Goal: Task Accomplishment & Management: Manage account settings

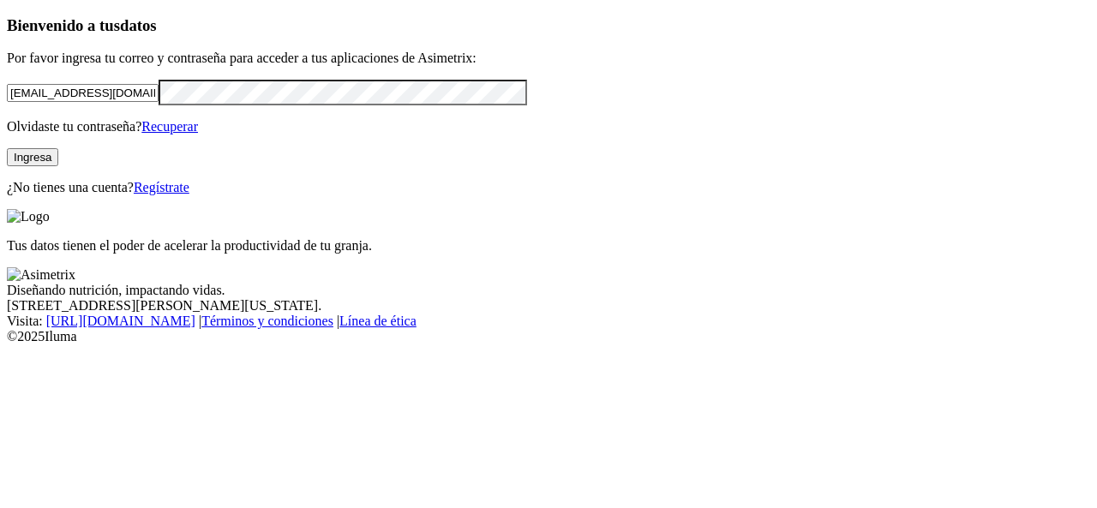
click at [159, 102] on input "ingri.arenas@aliar.com.co" at bounding box center [83, 93] width 152 height 18
drag, startPoint x: 237, startPoint y: 126, endPoint x: 0, endPoint y: 130, distance: 237.4
click at [7, 130] on div "Bienvenido a tus datos Por favor ingresa tu correo y contraseña para acceder a …" at bounding box center [548, 105] width 1083 height 179
type input "[PERSON_NAME][EMAIL_ADDRESS][PERSON_NAME][DOMAIN_NAME]"
click at [58, 166] on button "Ingresa" at bounding box center [32, 157] width 51 height 18
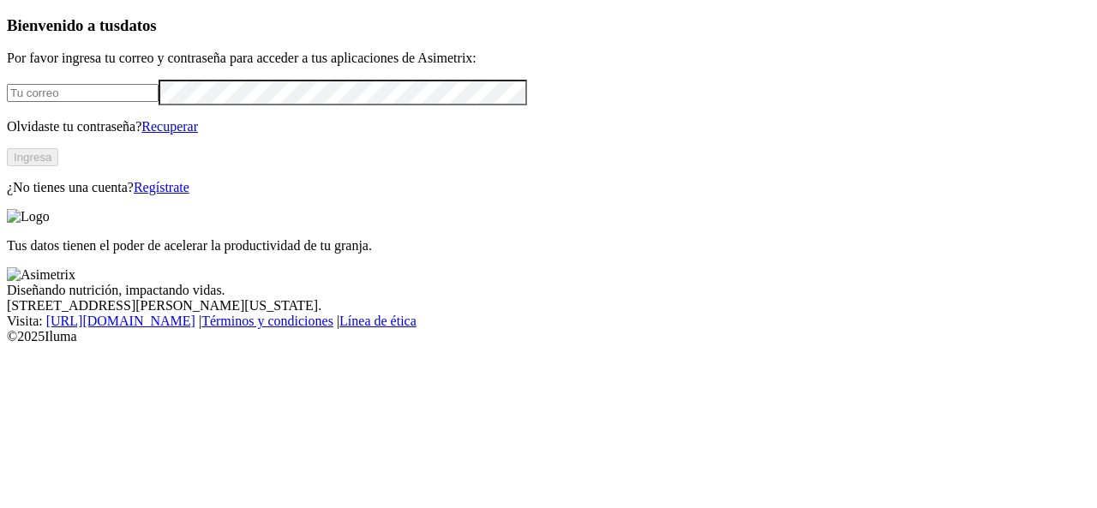
type input "[PERSON_NAME][EMAIL_ADDRESS][PERSON_NAME][DOMAIN_NAME]"
drag, startPoint x: 290, startPoint y: 112, endPoint x: 0, endPoint y: 108, distance: 289.7
click at [7, 108] on div "Bienvenido a tus datos Por favor ingresa tu correo y contraseña para acceder a …" at bounding box center [548, 105] width 1083 height 179
paste input "[PERSON_NAME][EMAIL_ADDRESS][PERSON_NAME][DOMAIN_NAME]"
type input "[PERSON_NAME][EMAIL_ADDRESS][PERSON_NAME][DOMAIN_NAME]"
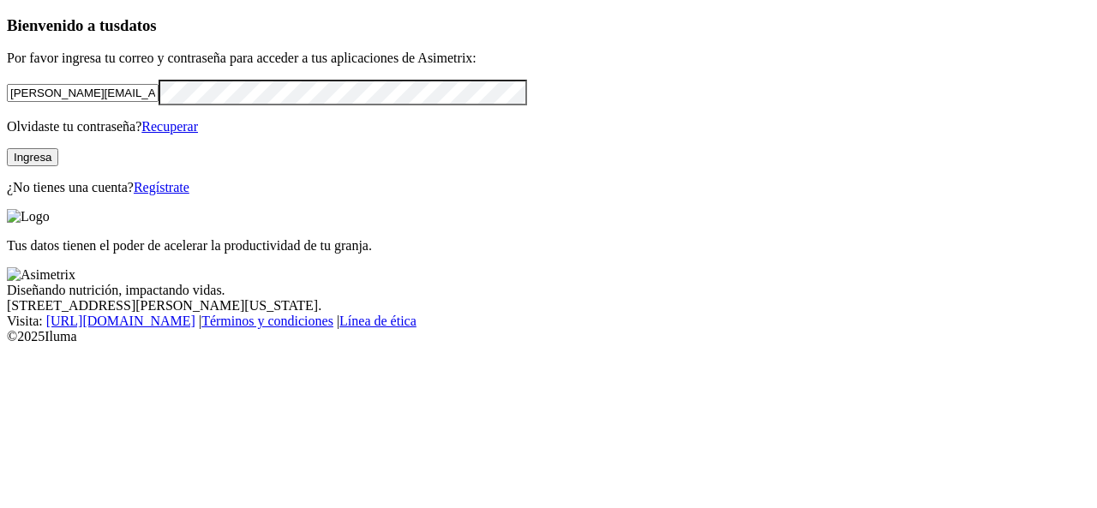
click at [7, 147] on div "Bienvenido a tus datos Por favor ingresa tu correo y contraseña para acceder a …" at bounding box center [548, 105] width 1083 height 179
click input "submit" at bounding box center [0, 0] width 0 height 0
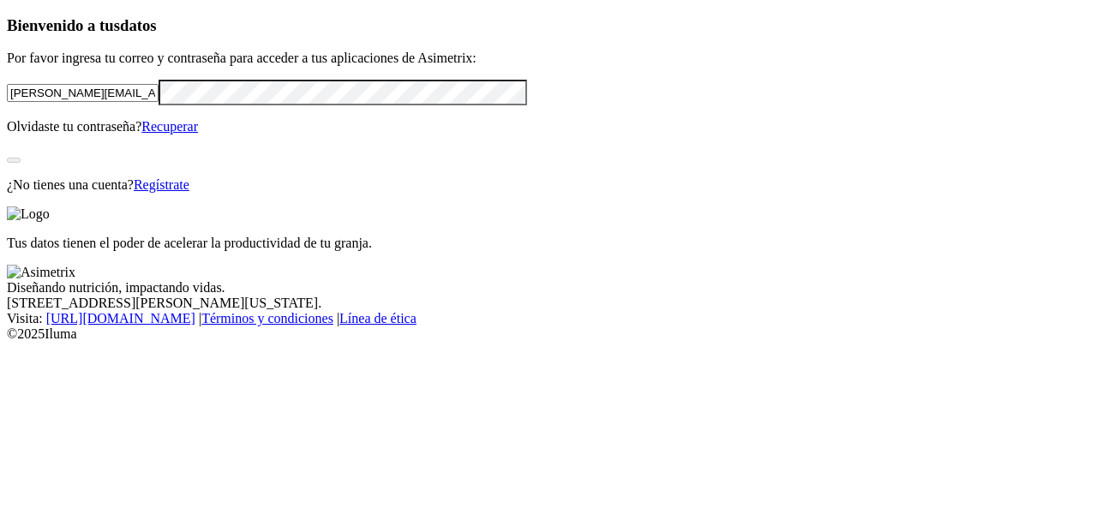
click at [224, 193] on div "Bienvenido a tus datos Por favor ingresa tu correo y contraseña para acceder a …" at bounding box center [548, 104] width 1083 height 177
